Goal: Transaction & Acquisition: Purchase product/service

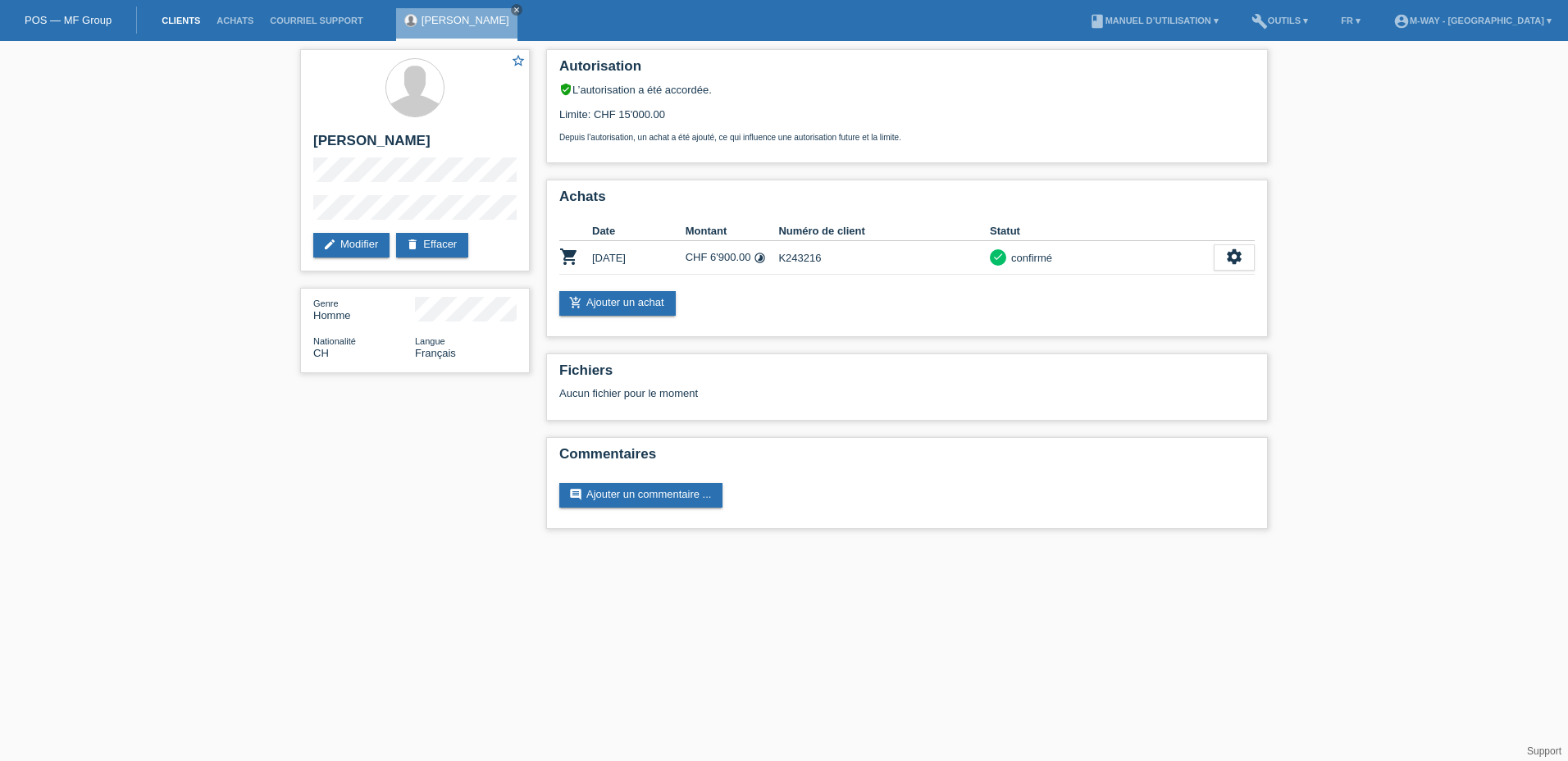
click at [184, 24] on link "Clients" at bounding box center [180, 21] width 54 height 10
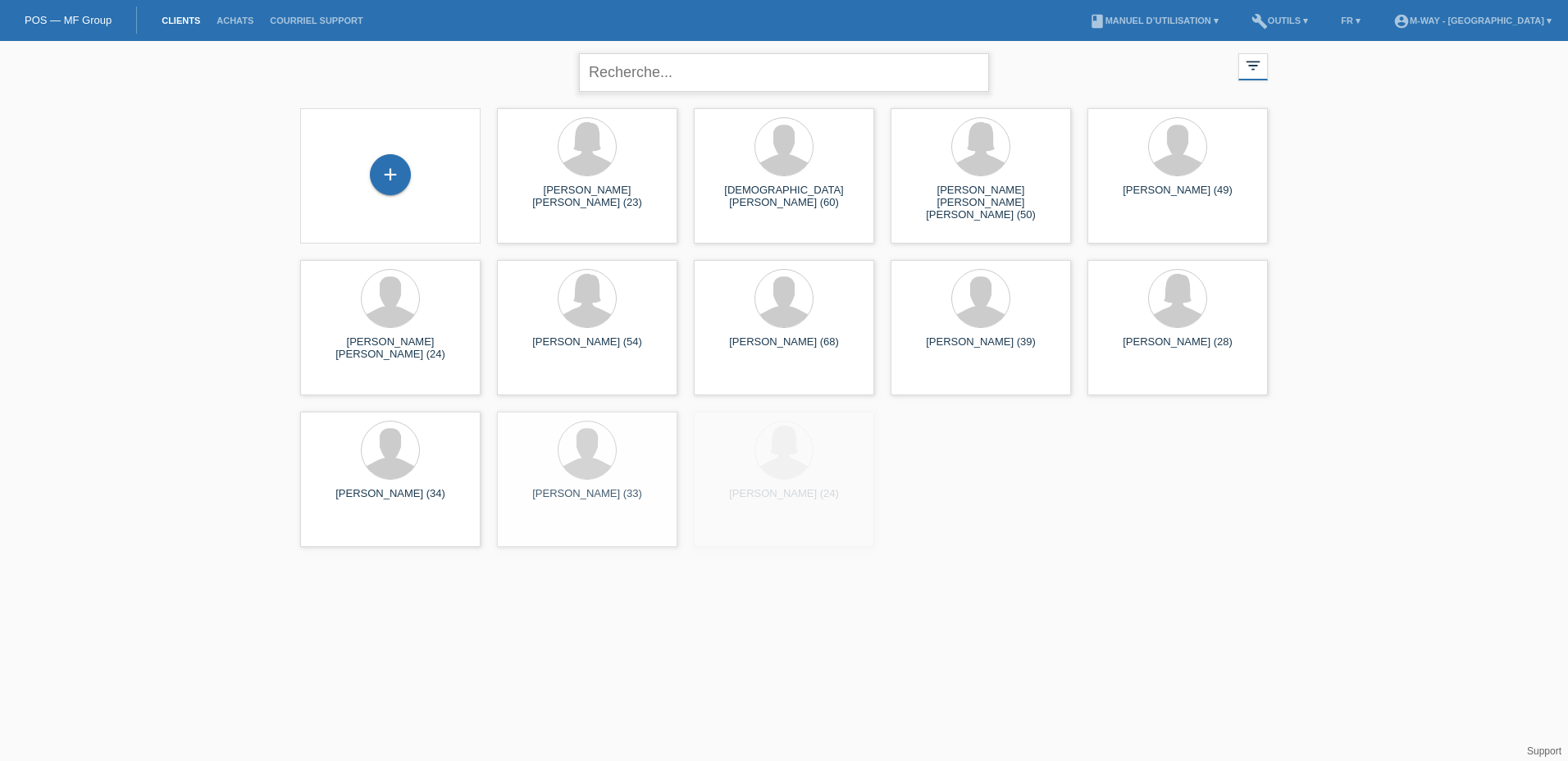
click at [659, 73] on input "text" at bounding box center [784, 72] width 410 height 39
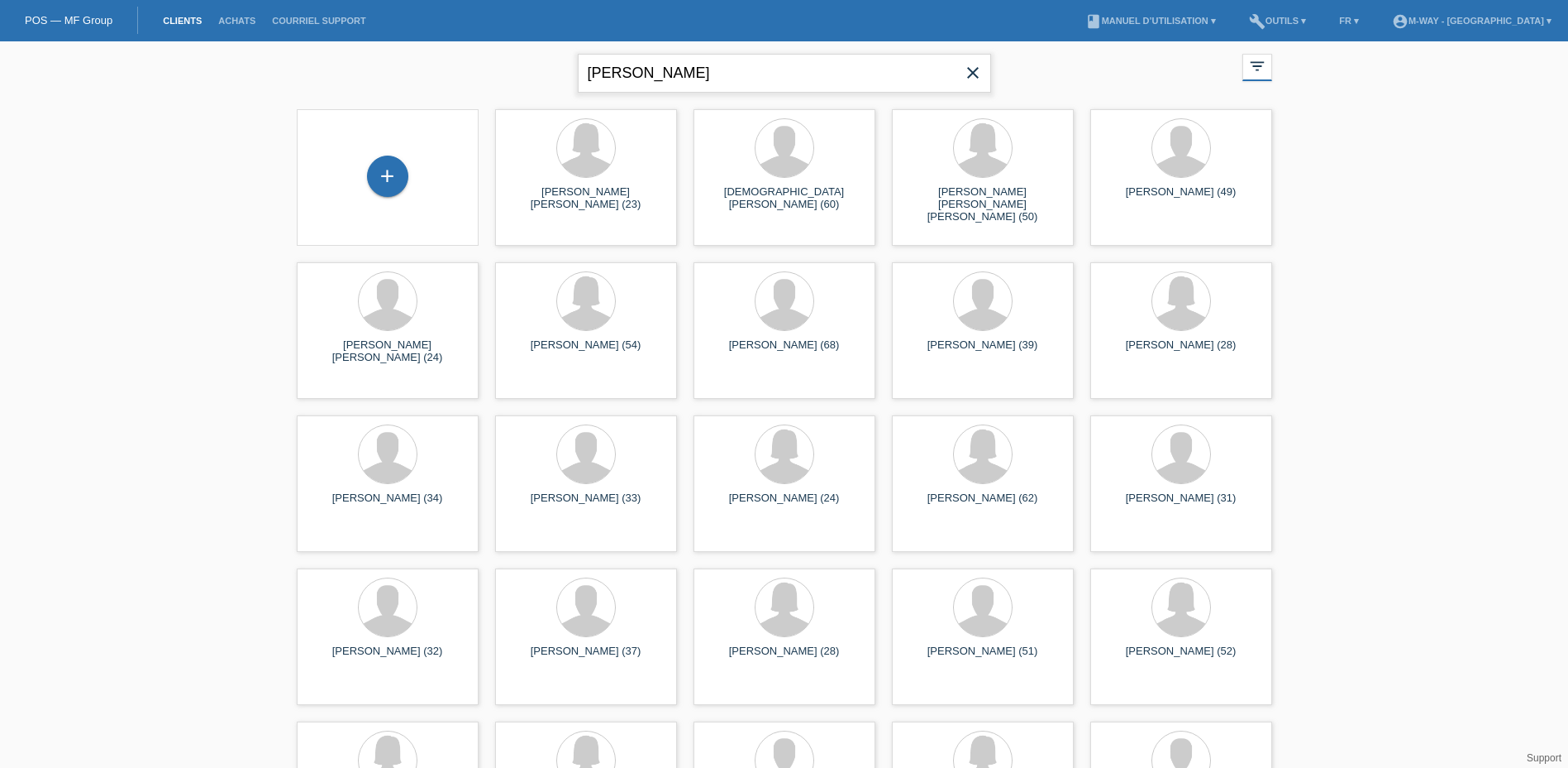
type input "duarte"
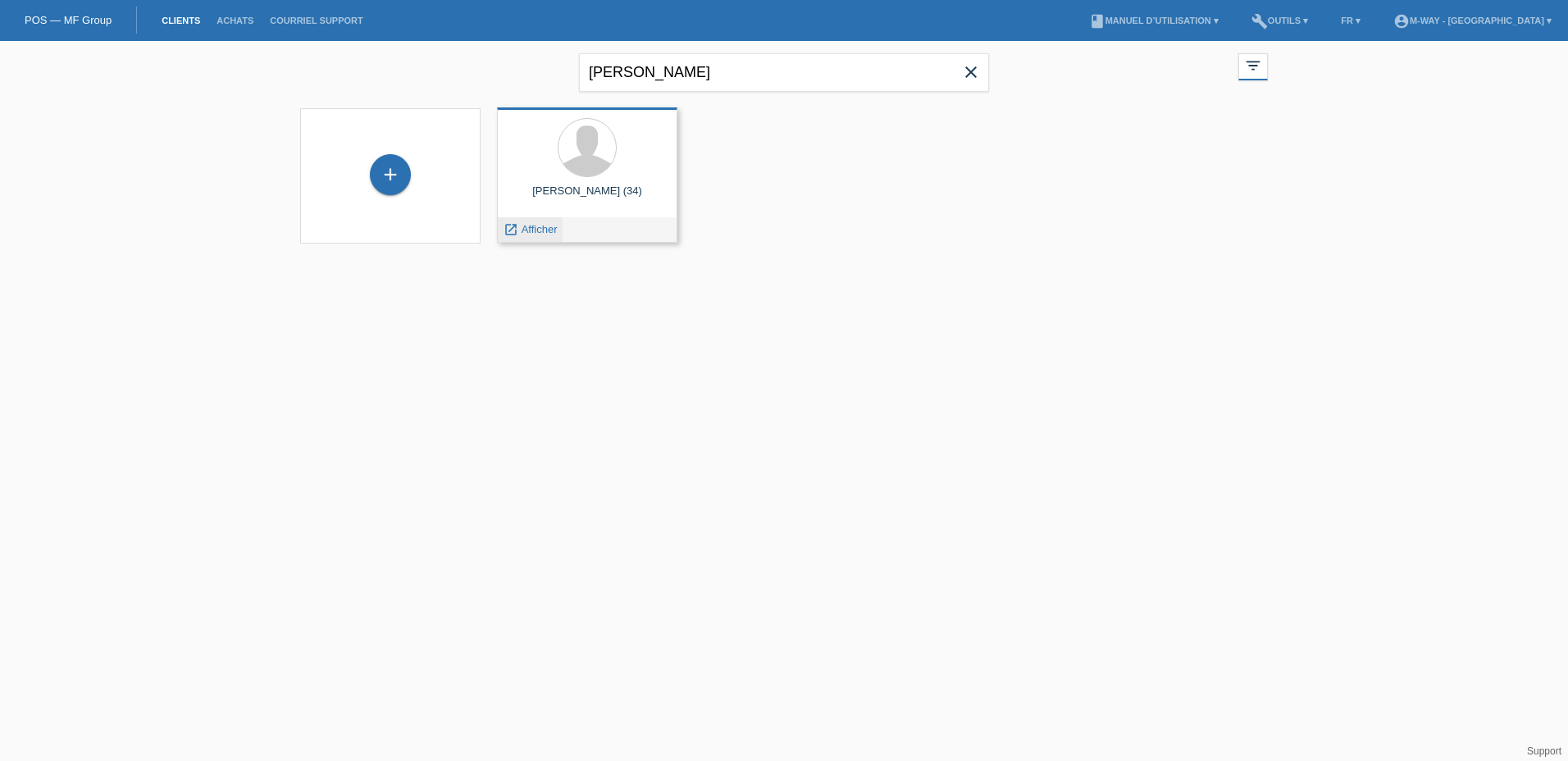
click at [548, 232] on span "Afficher" at bounding box center [539, 229] width 36 height 12
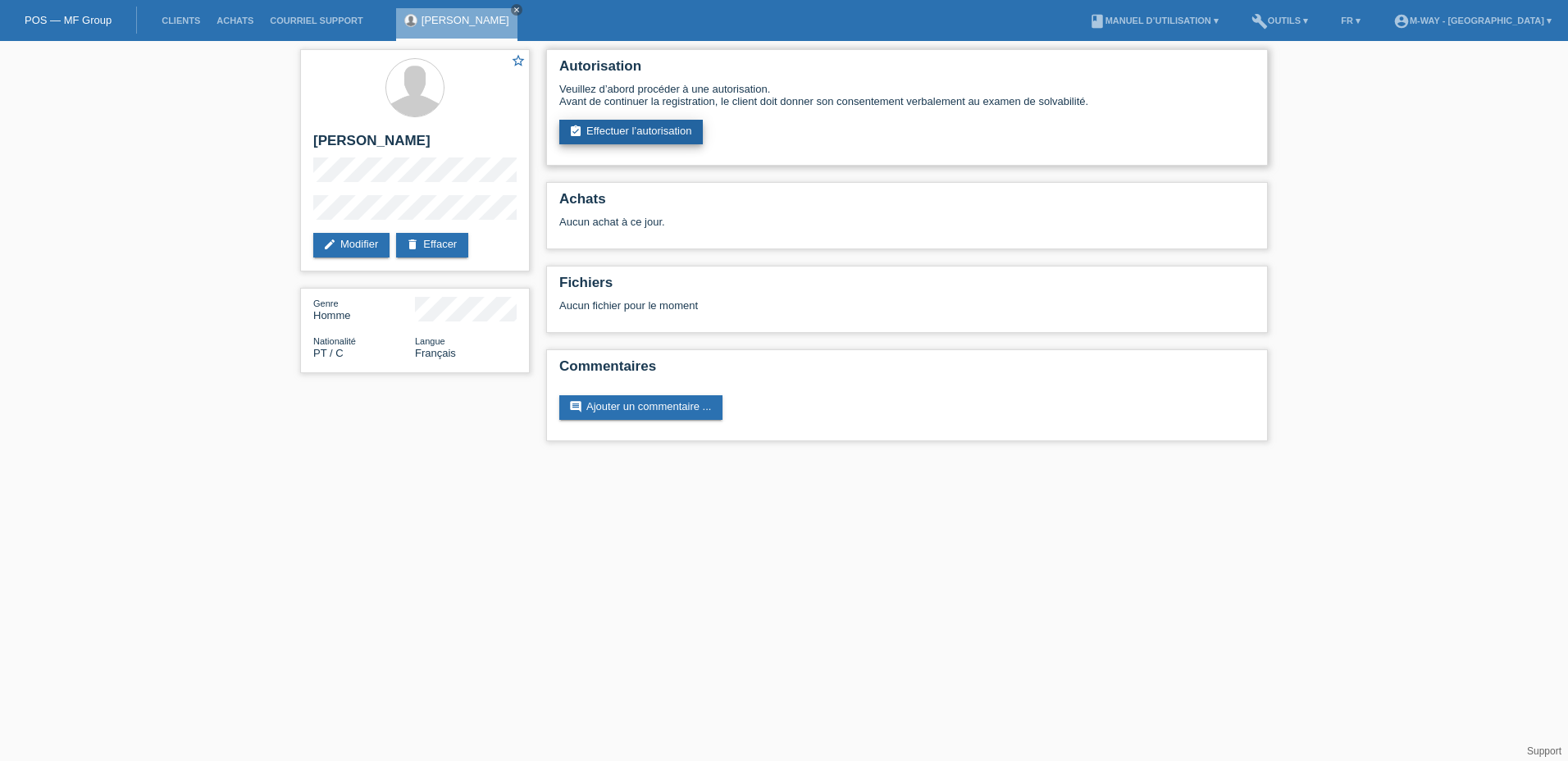
click at [624, 128] on link "assignment_turned_in Effectuer l’autorisation" at bounding box center [631, 132] width 144 height 25
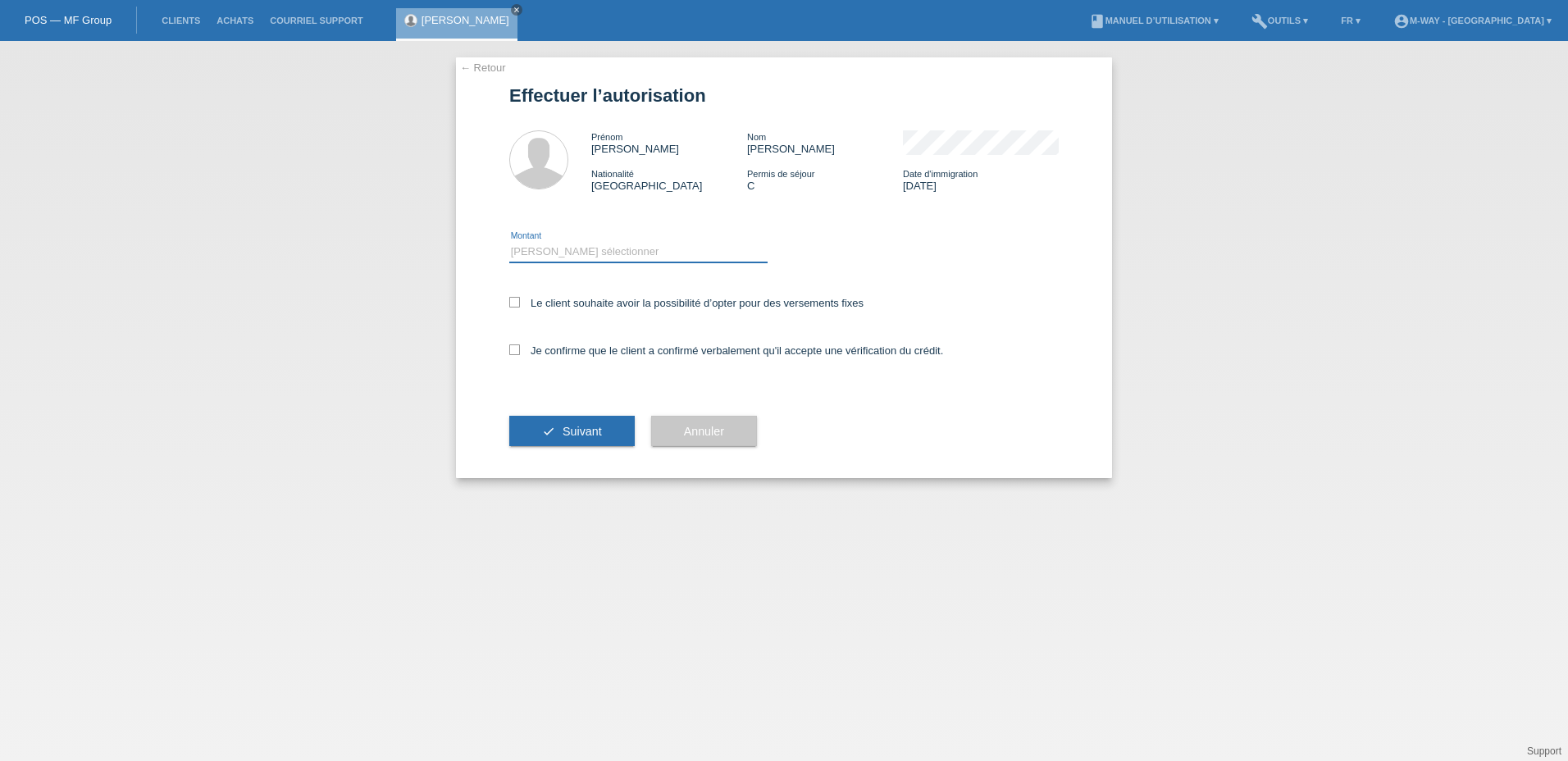
click at [602, 246] on select "Veuillez sélectionner CHF 1.00 - CHF 499.00 CHF 500.00 - CHF 1'999.00 CHF 2'000…" at bounding box center [637, 251] width 258 height 20
select select "3"
click at [509, 241] on select "Veuillez sélectionner CHF 1.00 - CHF 499.00 CHF 500.00 - CHF 1'999.00 CHF 2'000…" at bounding box center [637, 251] width 258 height 20
click at [515, 305] on icon at bounding box center [514, 302] width 11 height 11
click at [515, 305] on input "Le client souhaite avoir la possibilité d’opter pour des versements fixes" at bounding box center [514, 302] width 11 height 11
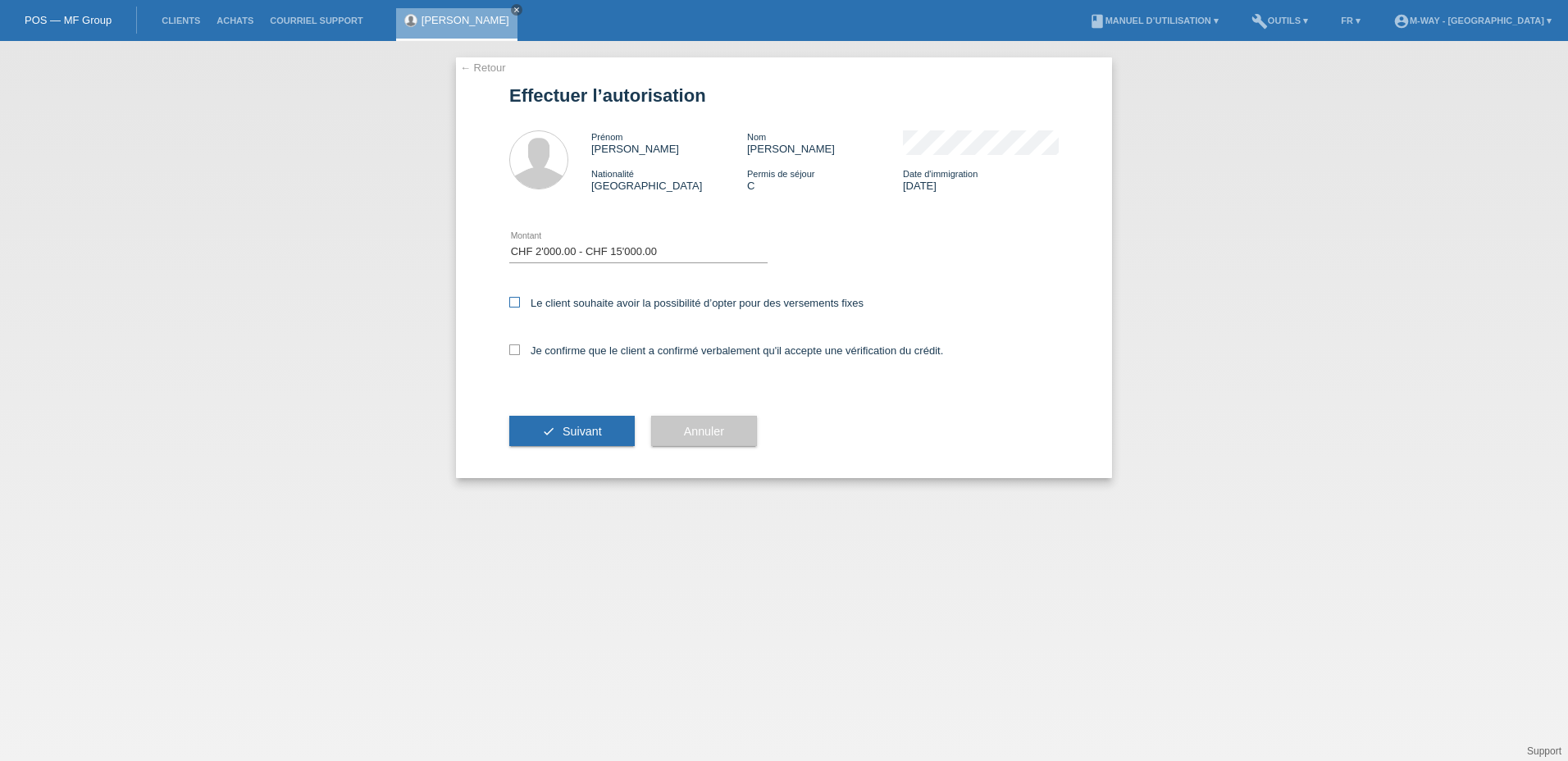
checkbox input "true"
click at [518, 350] on icon at bounding box center [514, 349] width 11 height 11
click at [518, 350] on input "Je confirme que le client a confirmé verbalement qu'il accepte une vérification…" at bounding box center [514, 349] width 11 height 11
checkbox input "true"
click at [573, 437] on button "check Suivant" at bounding box center [571, 430] width 126 height 31
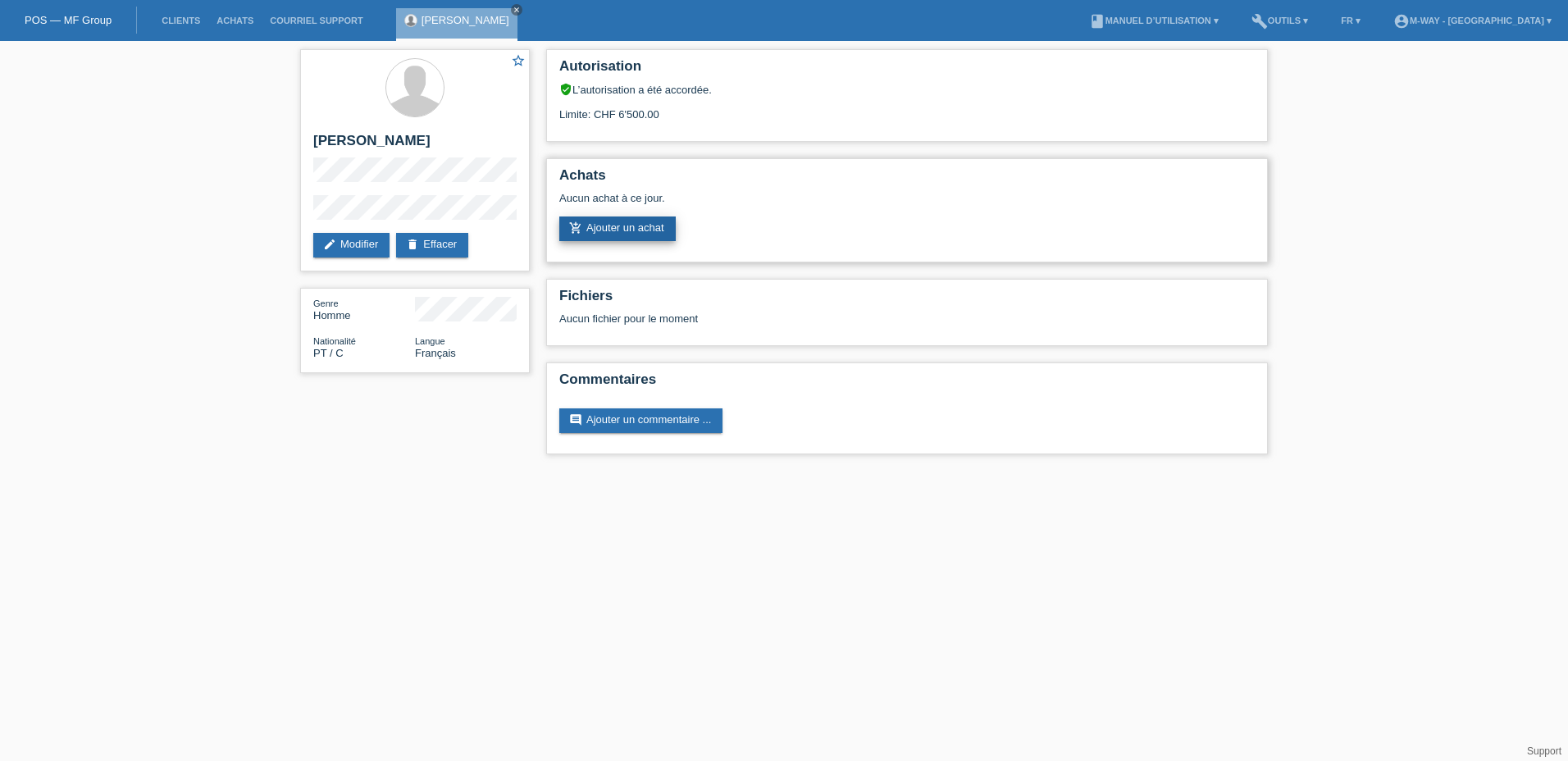
click at [632, 230] on link "add_shopping_cart Ajouter un achat" at bounding box center [618, 229] width 117 height 25
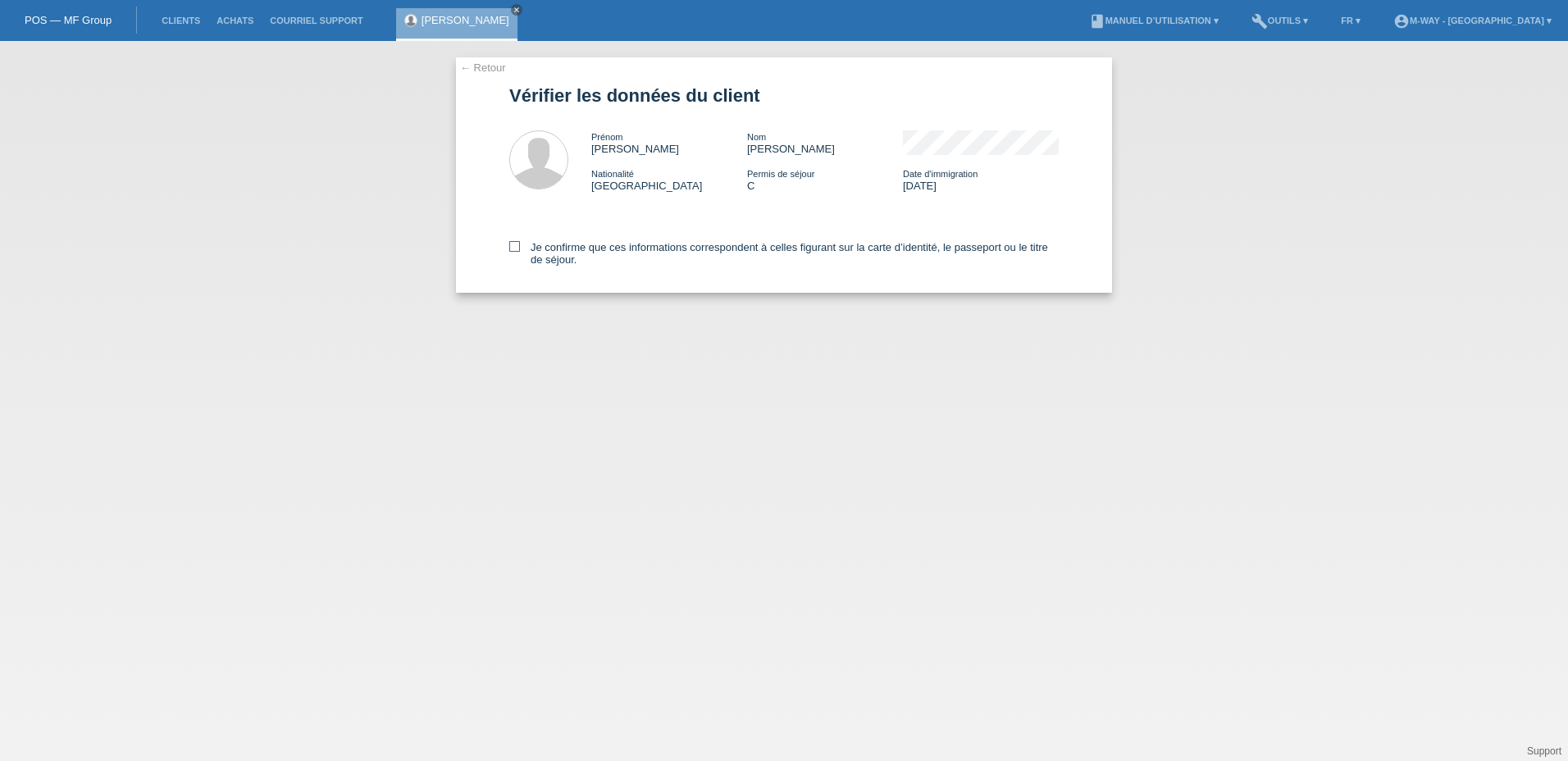
click at [514, 250] on icon at bounding box center [514, 246] width 11 height 11
click at [514, 250] on input "Je confirme que ces informations correspondent à celles figurant sur la carte d…" at bounding box center [514, 246] width 11 height 11
checkbox input "true"
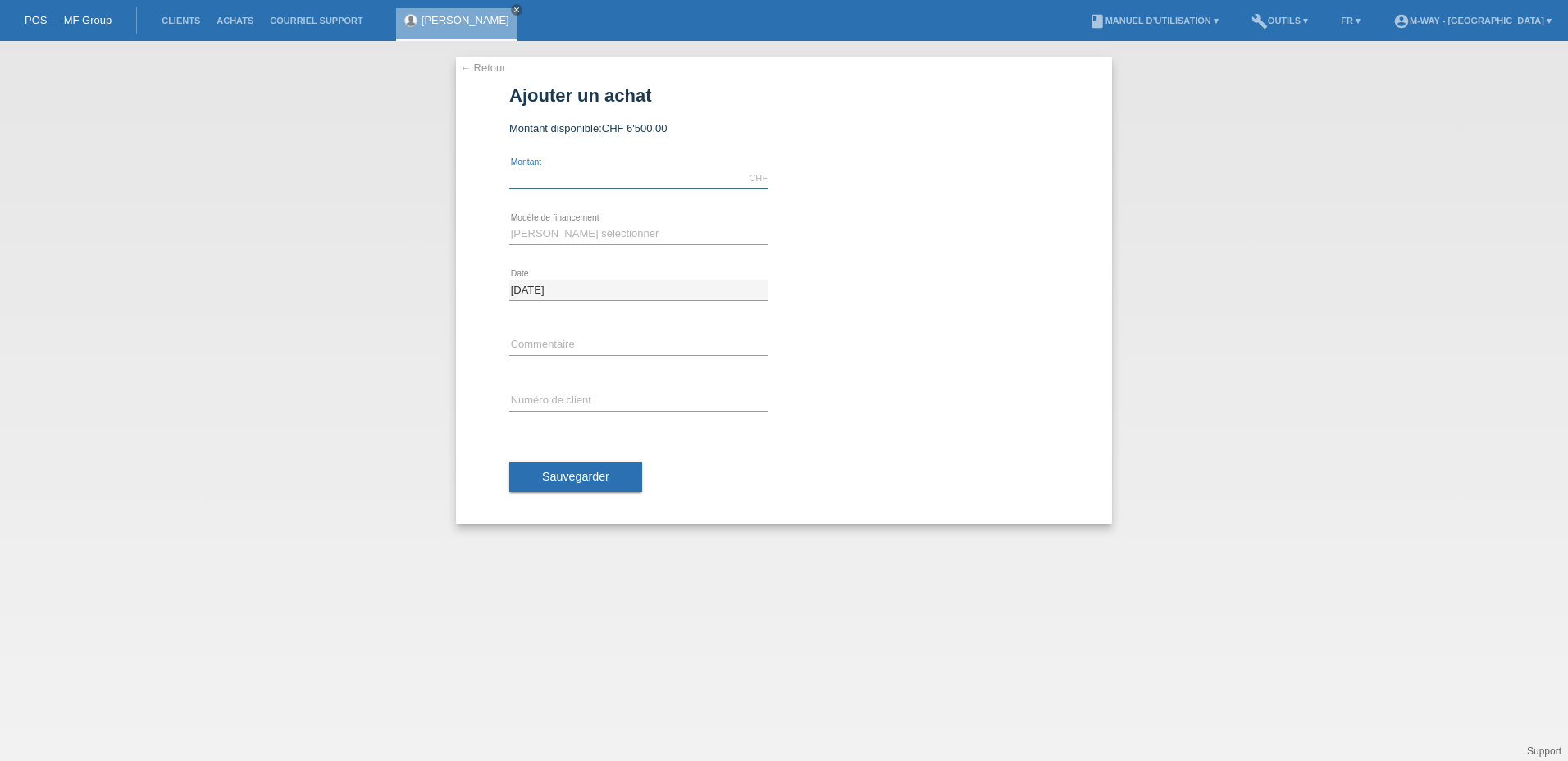
click at [570, 181] on input "text" at bounding box center [637, 178] width 258 height 21
type input "2550.00"
click at [592, 228] on select "Veuillez sélectionner Taux fixes Achat sur facture avec paiement partiel" at bounding box center [637, 234] width 258 height 20
select select "77"
click at [509, 224] on select "Veuillez sélectionner Taux fixes Achat sur facture avec paiement partiel" at bounding box center [637, 234] width 258 height 20
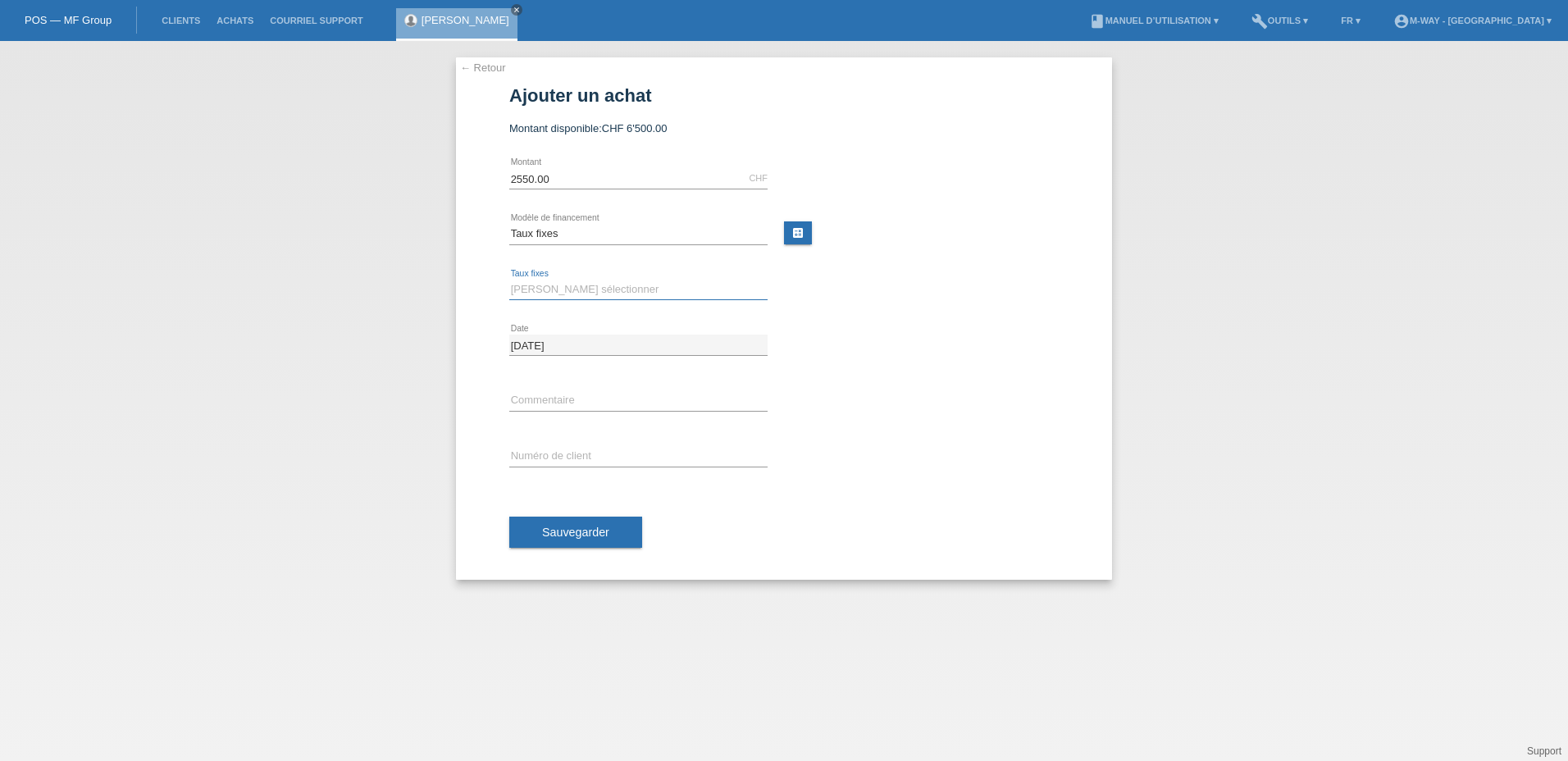
click at [582, 296] on select "Veuillez sélectionner 4 versements 5 versements 6 versements 7 versements 8 ver…" at bounding box center [637, 289] width 258 height 20
select select "202"
click at [509, 279] on select "Veuillez sélectionner 4 versements 5 versements 6 versements 7 versements 8 ver…" at bounding box center [637, 289] width 258 height 20
click at [556, 461] on input "text" at bounding box center [637, 456] width 258 height 21
type input "K243214"
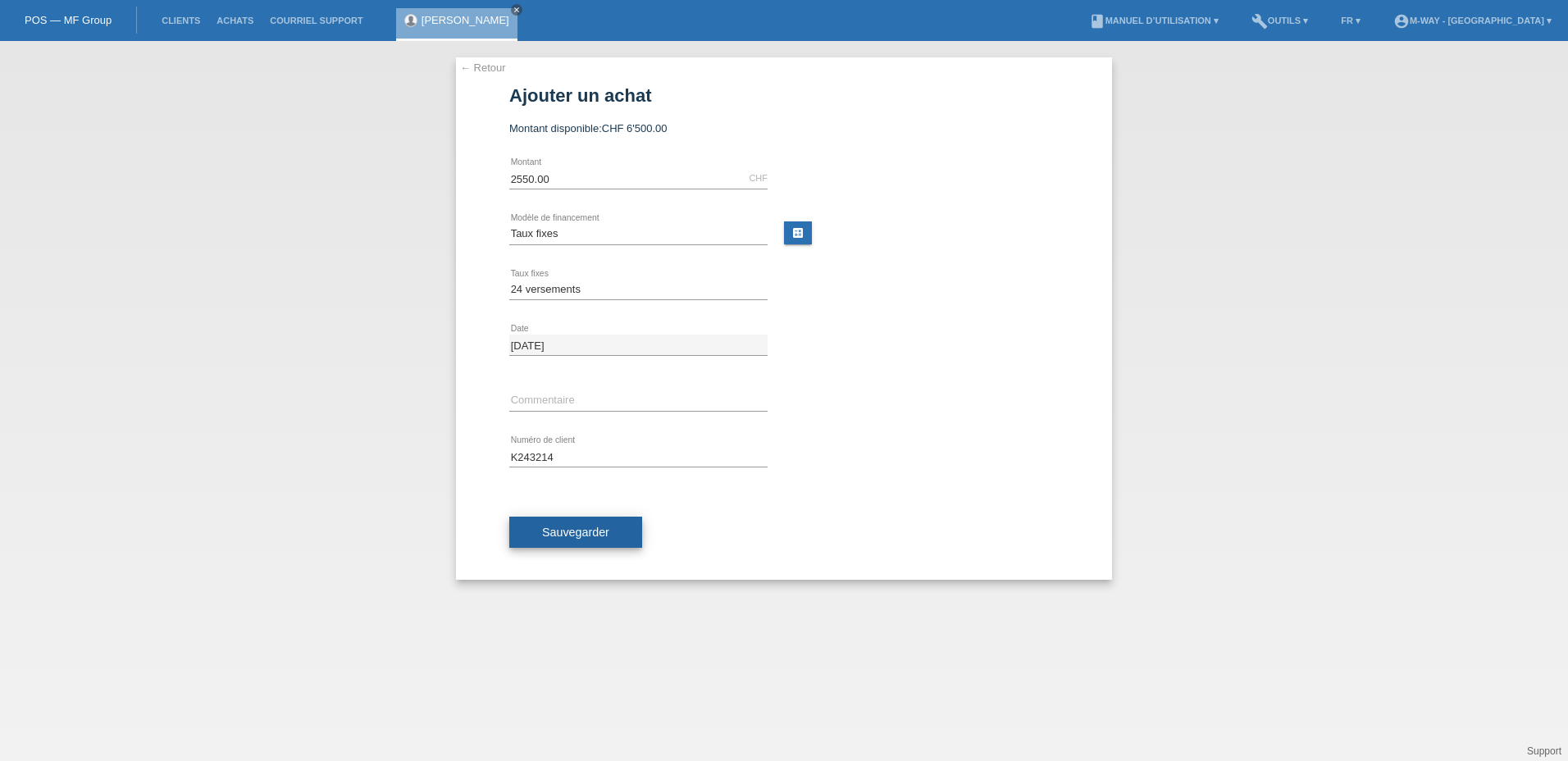
click at [572, 541] on button "Sauvegarder" at bounding box center [575, 531] width 133 height 31
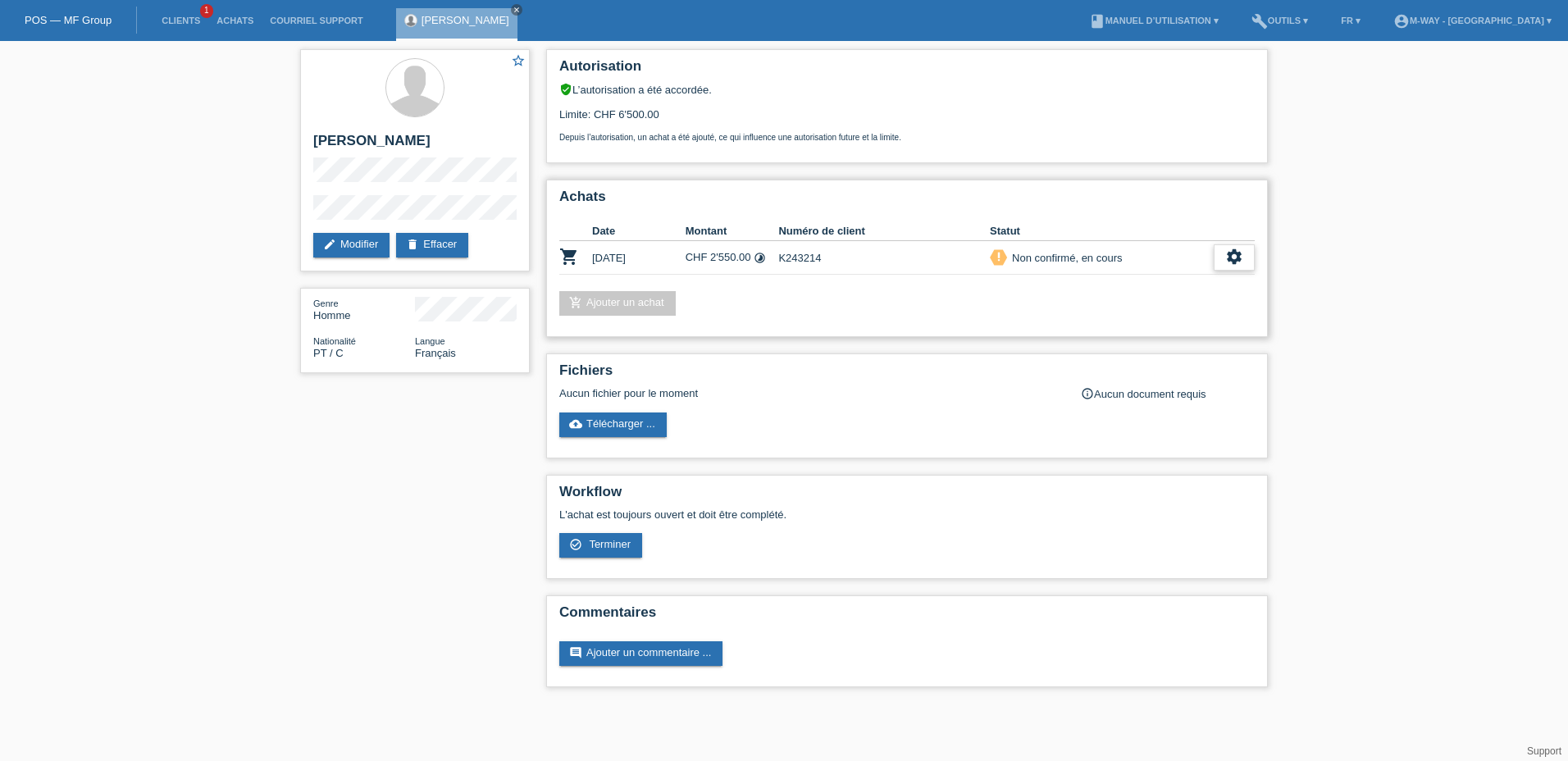
click at [1229, 261] on icon "settings" at bounding box center [1234, 256] width 18 height 18
click at [1168, 326] on div "check_circle_outline Terminer" at bounding box center [1162, 333] width 181 height 25
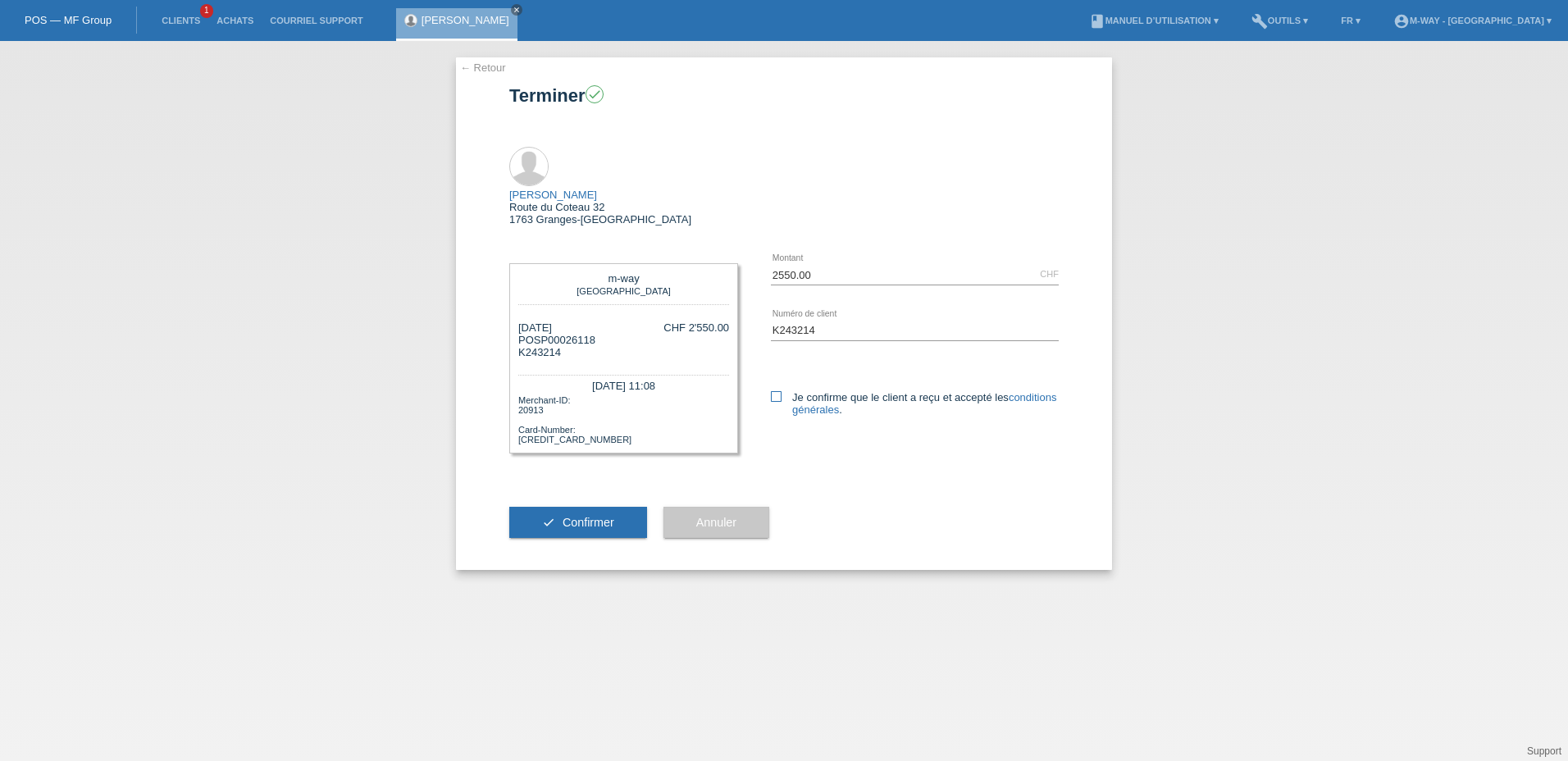
click at [772, 391] on icon at bounding box center [776, 396] width 11 height 11
click at [772, 391] on input "Je confirme que le client a reçu et accepté les conditions générales ." at bounding box center [776, 396] width 11 height 11
checkbox input "true"
click at [580, 516] on span "Confirmer" at bounding box center [588, 522] width 51 height 13
